Goal: Task Accomplishment & Management: Complete application form

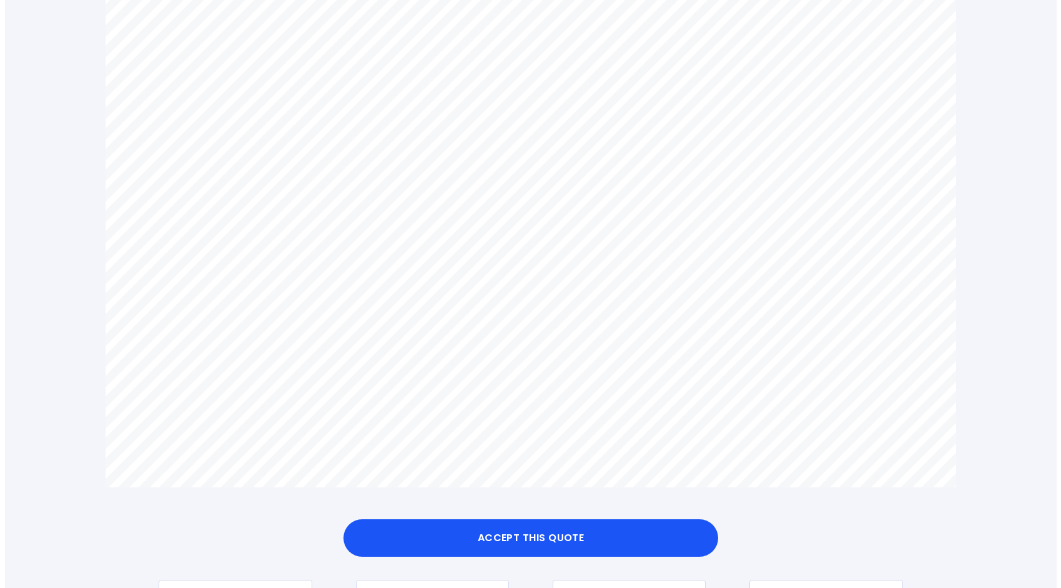
scroll to position [742, 0]
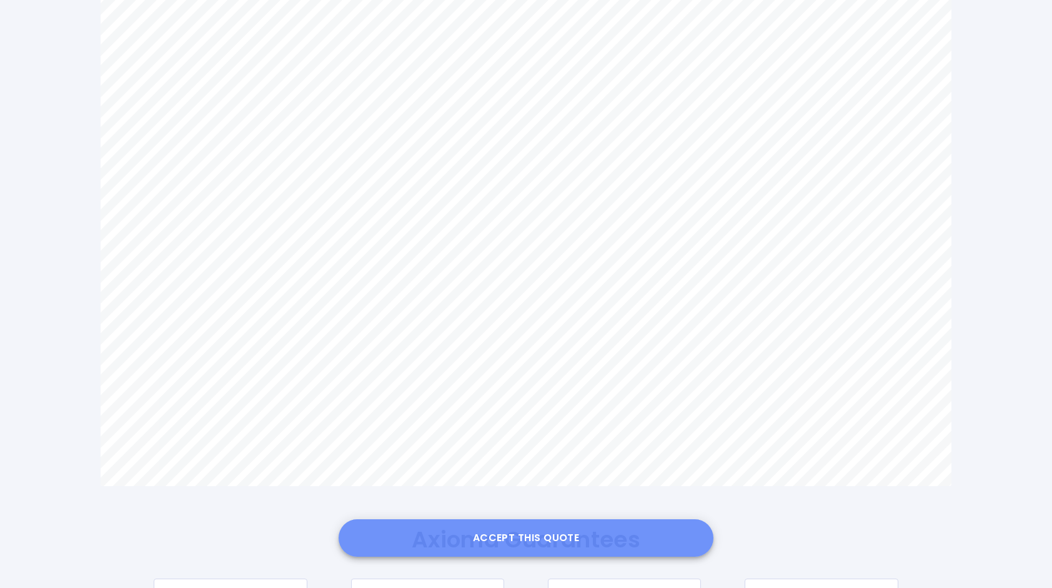
click at [553, 542] on button "Accept this Quote" at bounding box center [526, 537] width 375 height 37
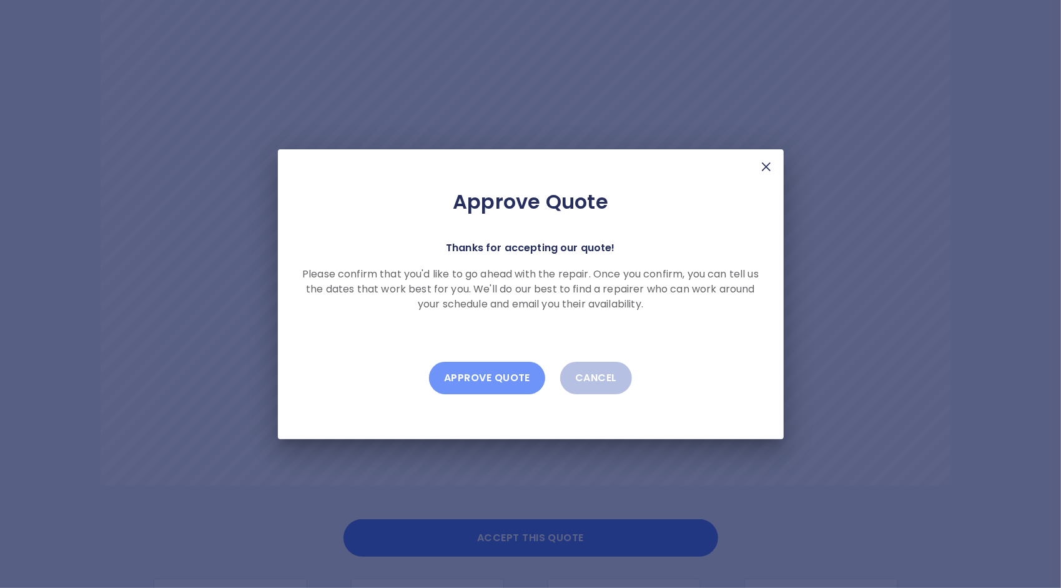
click at [495, 380] on button "Approve Quote" at bounding box center [487, 378] width 116 height 32
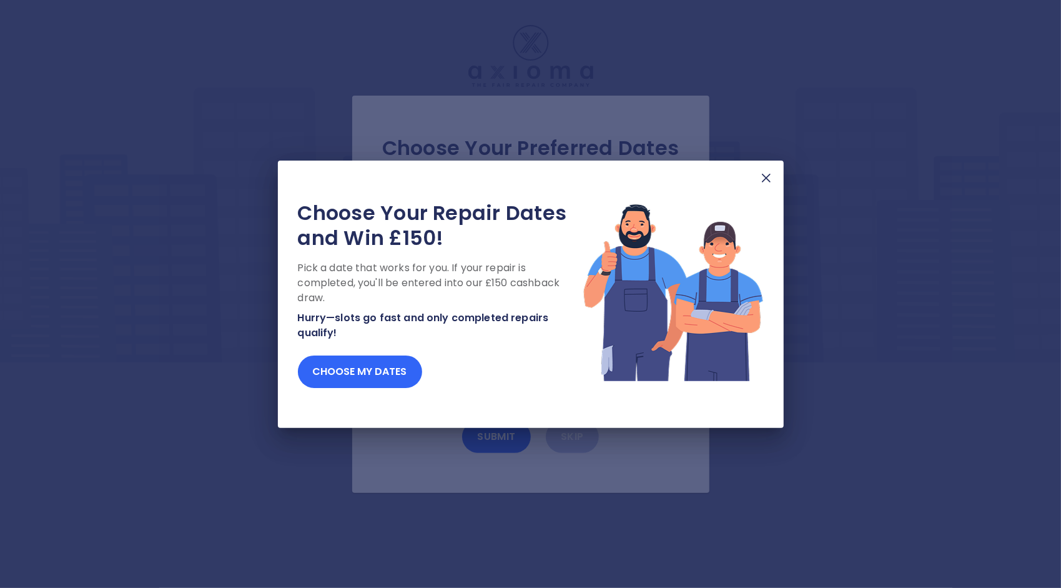
click at [386, 371] on button "Choose my dates" at bounding box center [360, 371] width 124 height 32
click at [406, 371] on button "Choose my dates" at bounding box center [360, 371] width 124 height 32
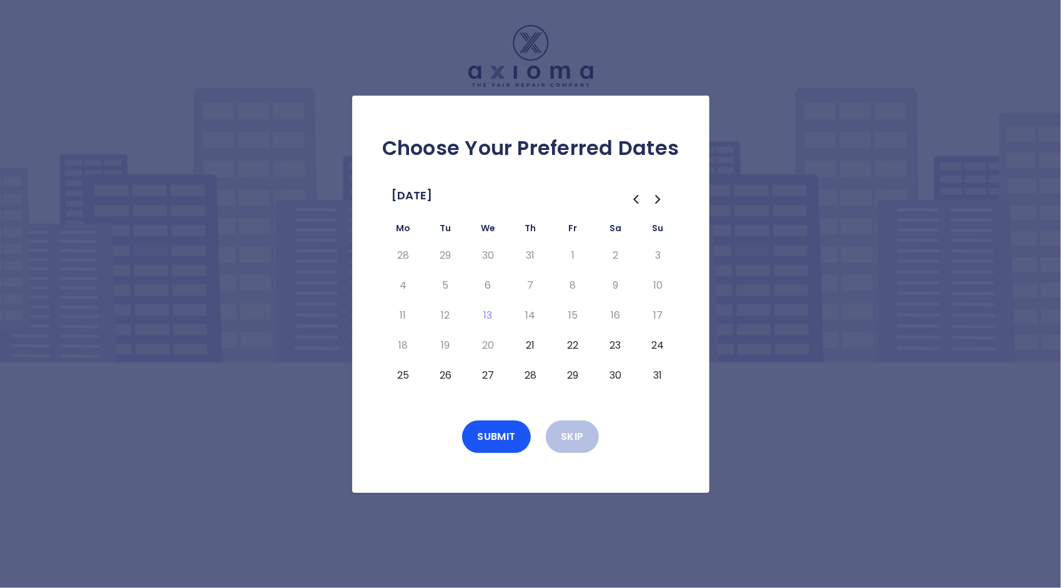
click at [532, 345] on button "21" at bounding box center [531, 345] width 22 height 20
click at [573, 343] on button "22" at bounding box center [573, 345] width 22 height 20
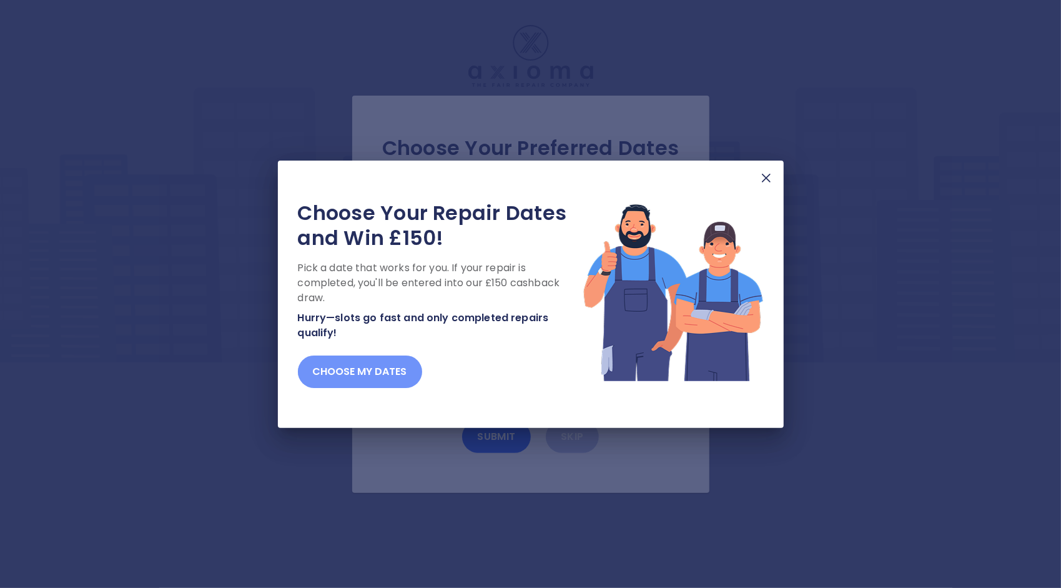
click at [402, 376] on button "Choose my dates" at bounding box center [360, 371] width 124 height 32
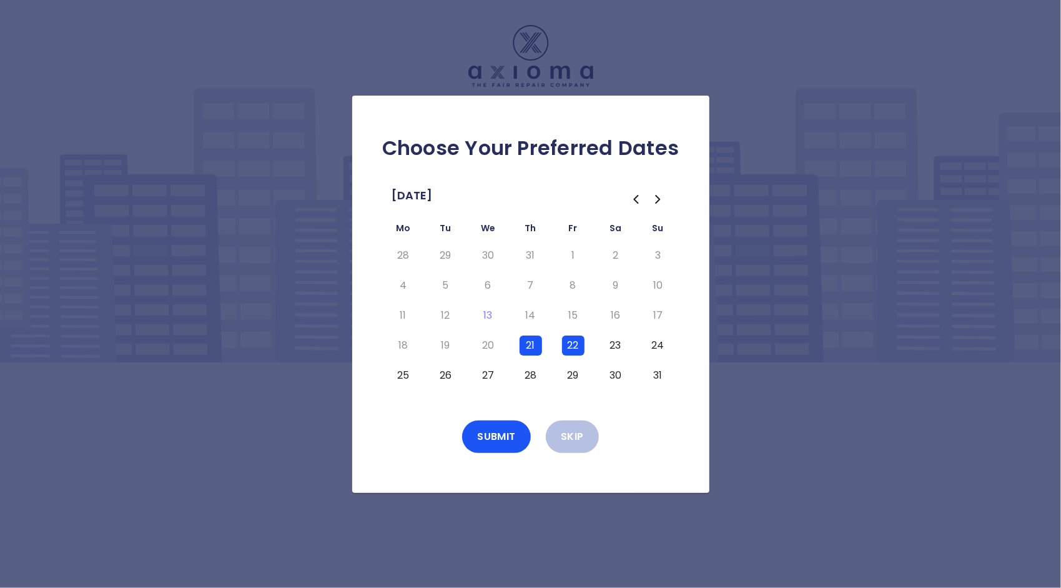
click at [617, 347] on button "23" at bounding box center [616, 345] width 22 height 20
click at [501, 439] on button "Submit" at bounding box center [496, 436] width 69 height 32
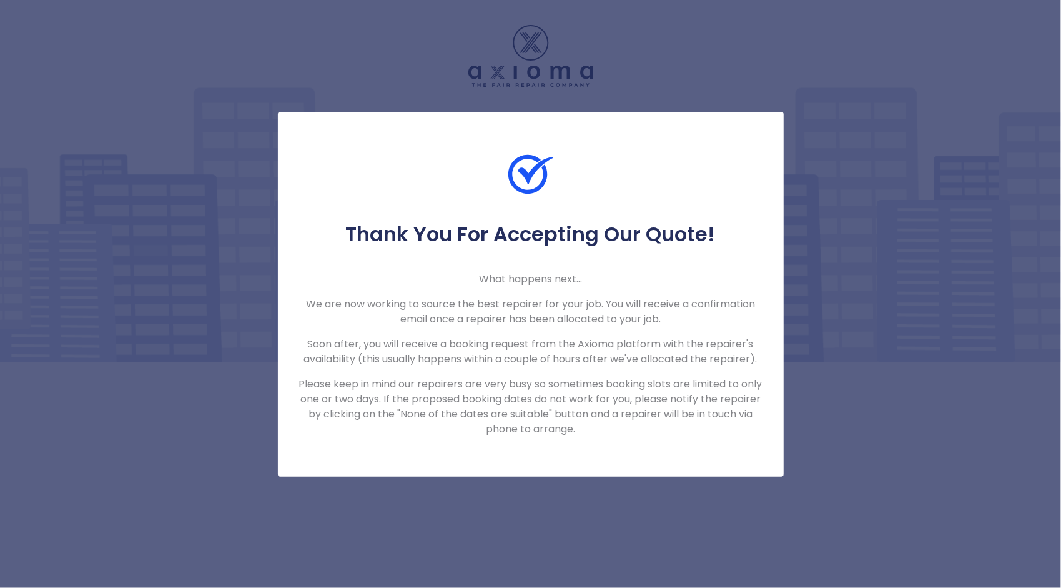
click at [846, 327] on div "Thank You For Accepting Our Quote! What happens next... We are now working to s…" at bounding box center [530, 294] width 1061 height 588
click at [575, 414] on p "Please keep in mind our repairers are very busy so sometimes booking slots are …" at bounding box center [531, 407] width 466 height 60
click at [821, 470] on div "Thank You For Accepting Our Quote! What happens next... We are now working to s…" at bounding box center [530, 294] width 1061 height 588
click at [527, 171] on img at bounding box center [530, 174] width 45 height 45
